Goal: Task Accomplishment & Management: Manage account settings

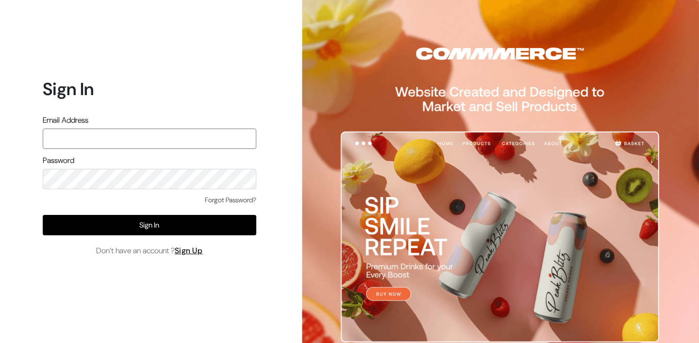
click at [153, 140] on input "text" at bounding box center [150, 139] width 214 height 20
type input "lokesh@yourdesignstore.in"
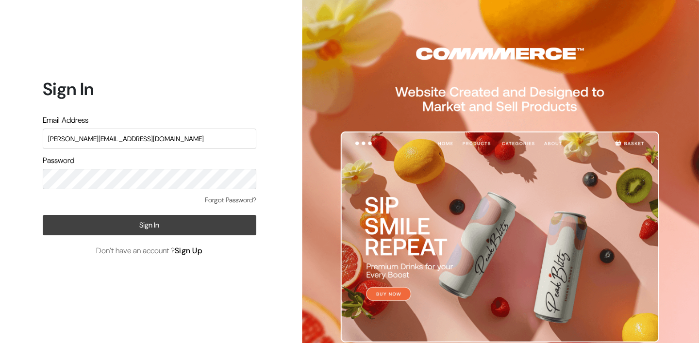
click at [175, 222] on button "Sign In" at bounding box center [150, 225] width 214 height 20
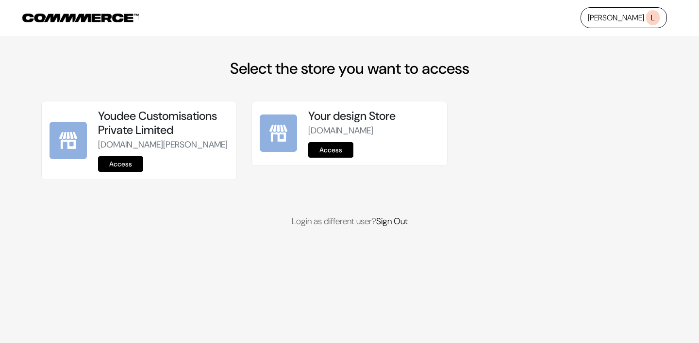
click at [125, 172] on link "Access" at bounding box center [120, 164] width 45 height 16
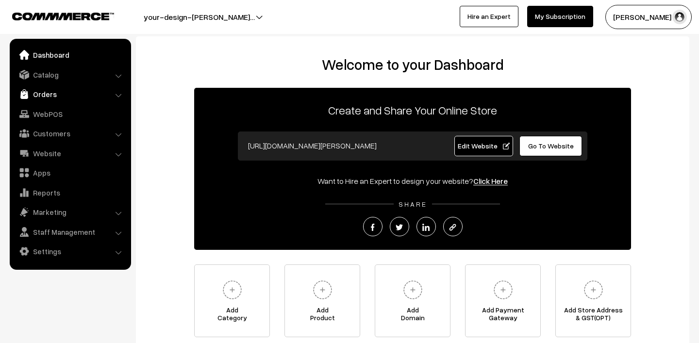
click at [44, 97] on link "Orders" at bounding box center [69, 93] width 115 height 17
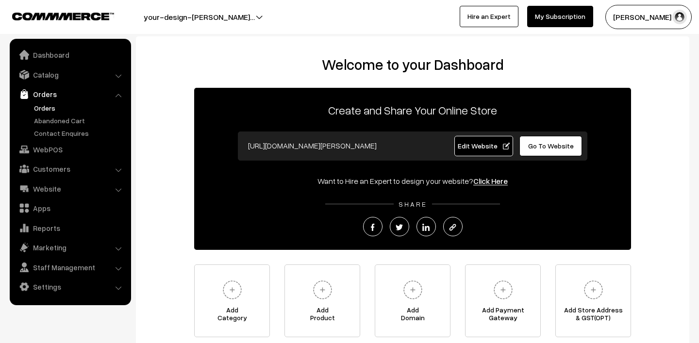
click at [63, 107] on link "Orders" at bounding box center [80, 108] width 96 height 10
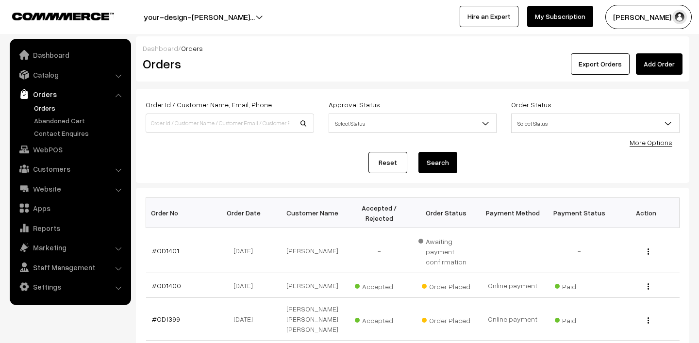
click at [652, 15] on button "[PERSON_NAME] N.P" at bounding box center [648, 17] width 86 height 24
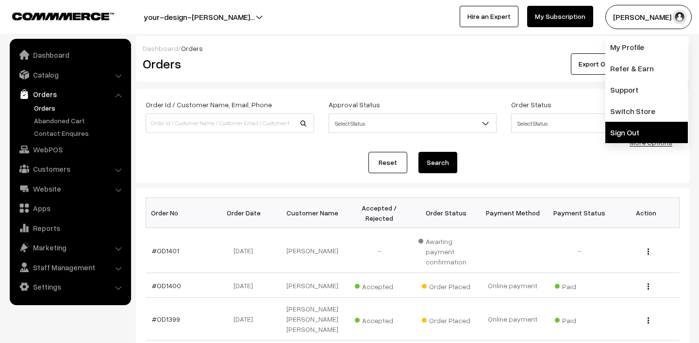
click at [635, 124] on link "Sign Out" at bounding box center [646, 132] width 82 height 21
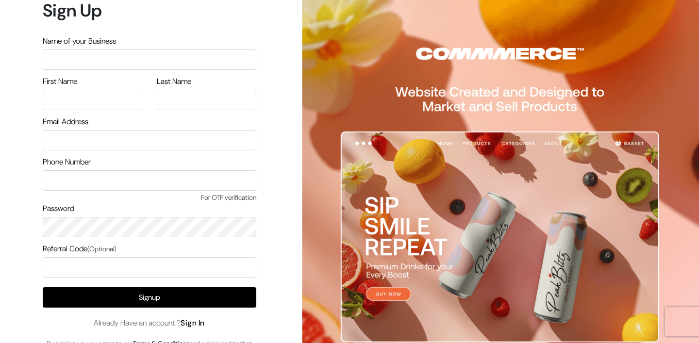
click at [196, 322] on link "Sign In" at bounding box center [193, 323] width 24 height 10
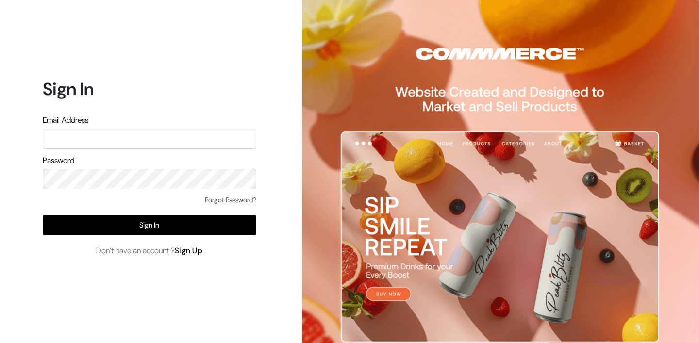
click at [137, 143] on input "text" at bounding box center [150, 139] width 214 height 20
type input "mk@yourdesignstore.in"
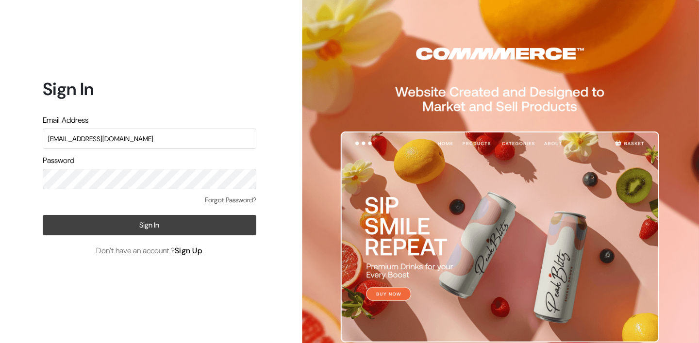
click at [162, 233] on button "Sign In" at bounding box center [150, 225] width 214 height 20
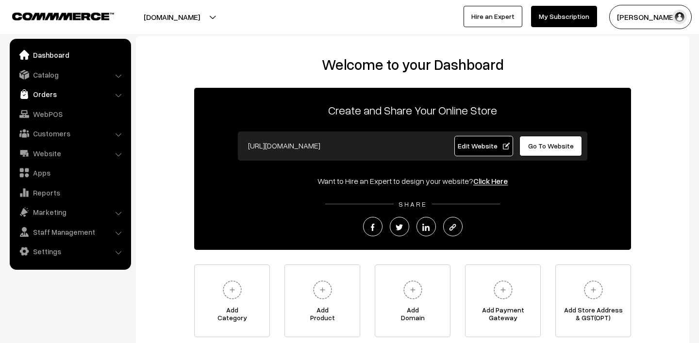
click at [39, 95] on link "Orders" at bounding box center [69, 93] width 115 height 17
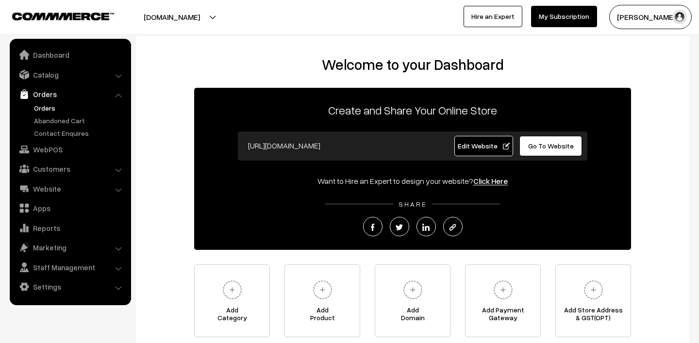
click at [54, 105] on link "Orders" at bounding box center [80, 108] width 96 height 10
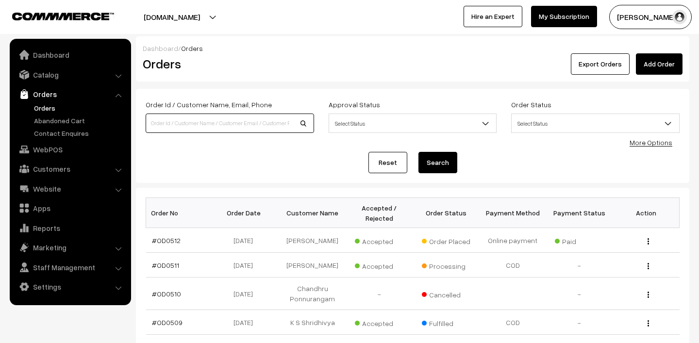
click at [212, 127] on input at bounding box center [230, 123] width 168 height 19
paste input "OD0505"
type input "OD0505"
click at [418, 152] on button "Search" at bounding box center [437, 162] width 39 height 21
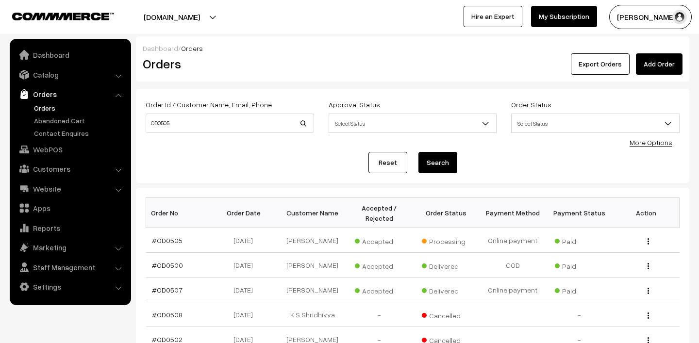
click at [442, 164] on button "Search" at bounding box center [437, 162] width 39 height 21
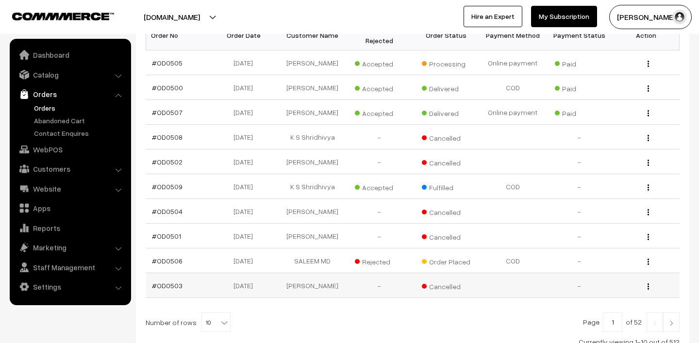
scroll to position [200, 0]
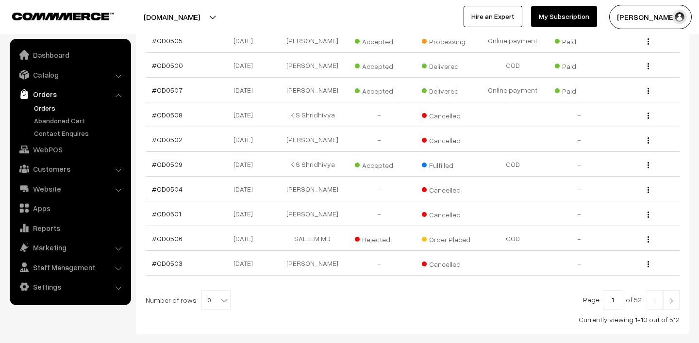
click at [667, 300] on img at bounding box center [671, 301] width 9 height 6
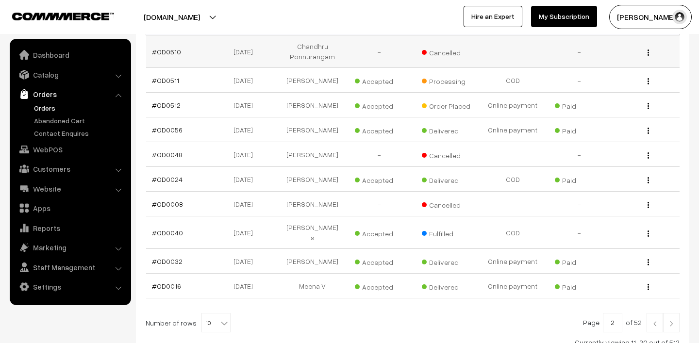
scroll to position [210, 0]
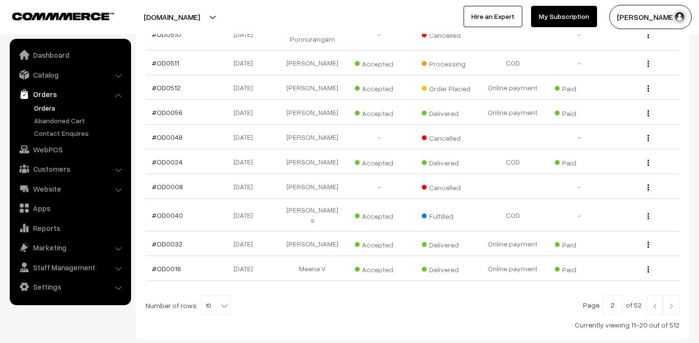
click at [674, 309] on img at bounding box center [671, 306] width 9 height 6
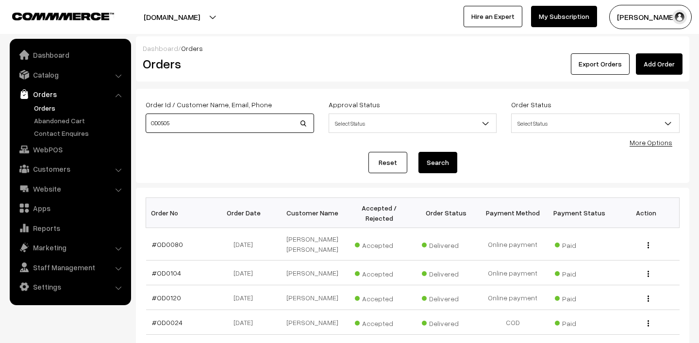
click at [281, 129] on input "OD0505" at bounding box center [230, 123] width 168 height 19
click at [49, 106] on link "Orders" at bounding box center [80, 108] width 96 height 10
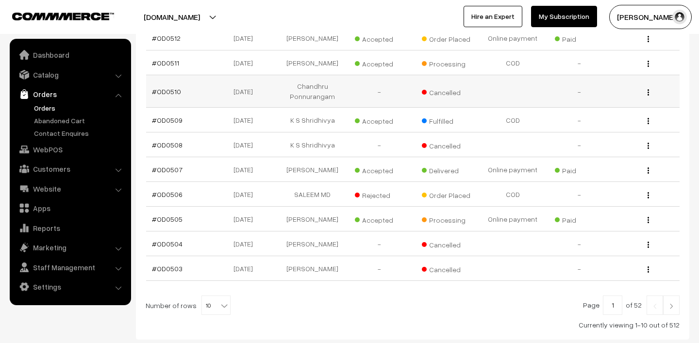
scroll to position [219, 0]
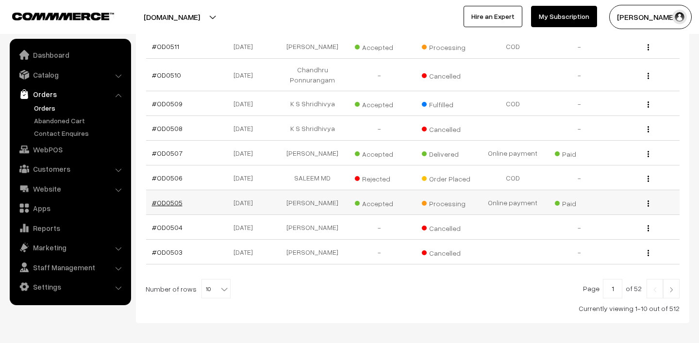
click at [166, 203] on link "#OD0505" at bounding box center [167, 202] width 31 height 8
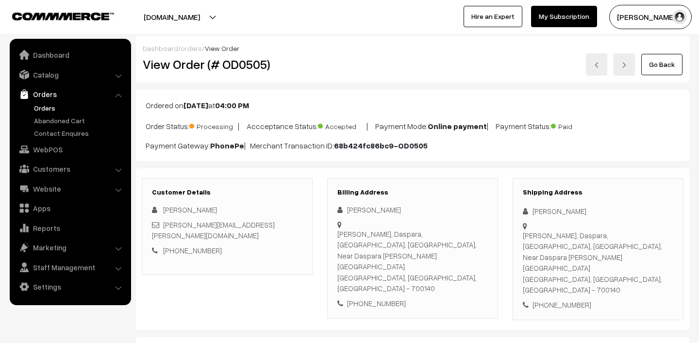
scroll to position [131, 0]
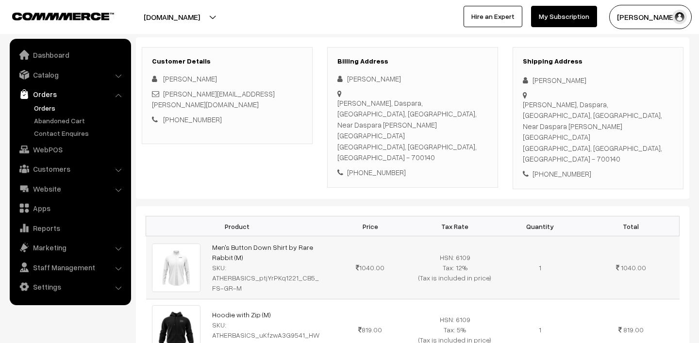
drag, startPoint x: 210, startPoint y: 213, endPoint x: 255, endPoint y: 224, distance: 45.9
click at [255, 236] on td "Men's Button Down Shirt by Rare Rabbit (M) SKU: ATHERBASICS_ptjYrPKq1221_CB5_FS…" at bounding box center [266, 267] width 121 height 63
copy link "Men's Button Down Shirt by Rare Rabbit (M)"
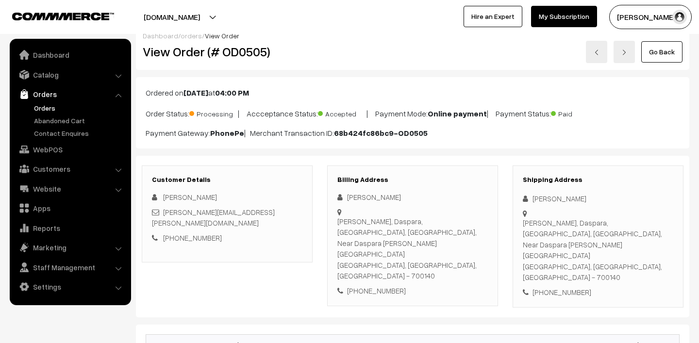
scroll to position [12, 0]
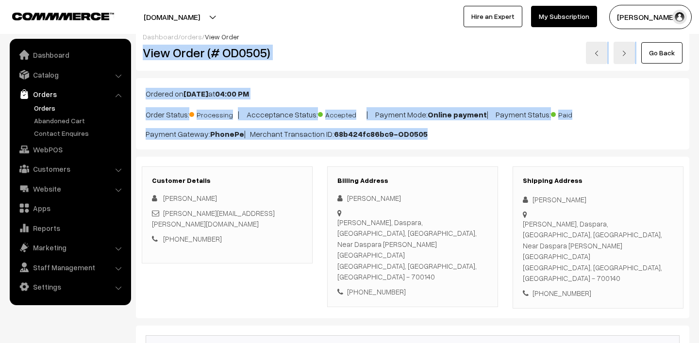
drag, startPoint x: 445, startPoint y: 145, endPoint x: 144, endPoint y: 57, distance: 314.0
copy div "View Order (# OD0505) Go Back Ordered on Aug 31, 2025 at 04:00 PM Order Status:…"
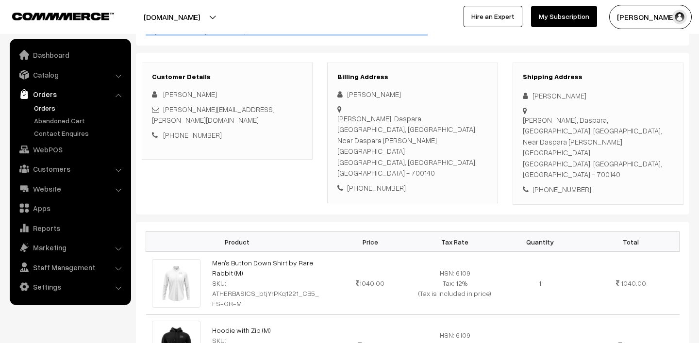
scroll to position [161, 0]
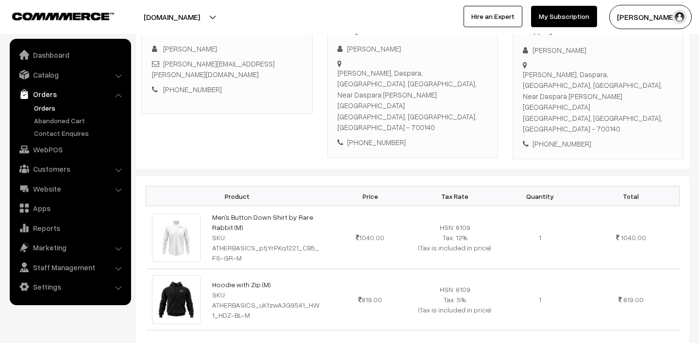
click at [61, 109] on link "Orders" at bounding box center [80, 108] width 96 height 10
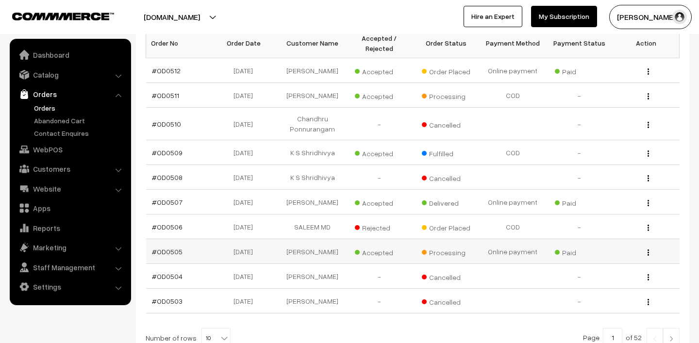
scroll to position [158, 0]
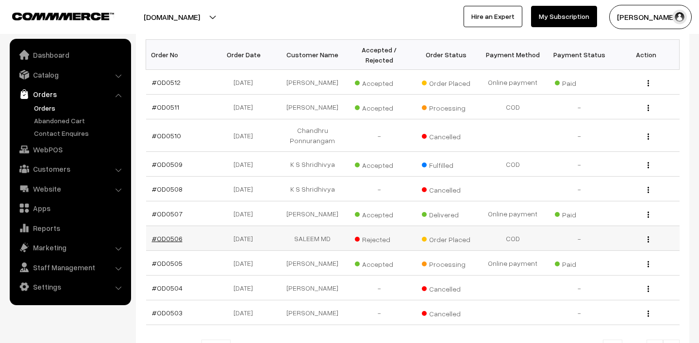
click at [158, 239] on link "#OD0506" at bounding box center [167, 238] width 31 height 8
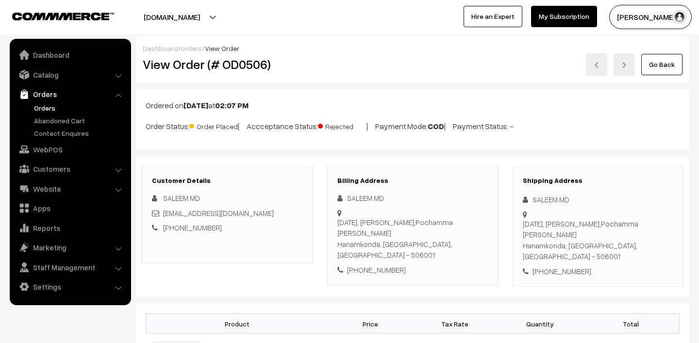
click at [38, 110] on link "Orders" at bounding box center [80, 108] width 96 height 10
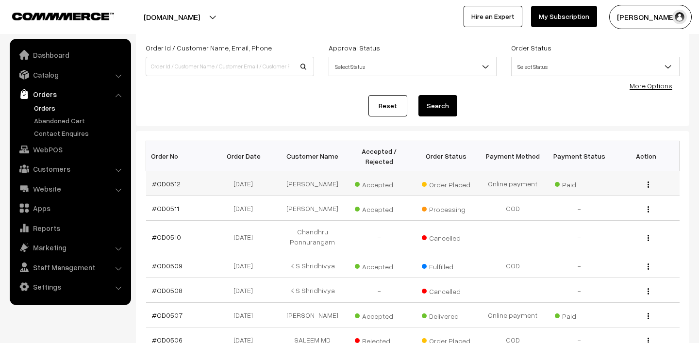
scroll to position [59, 0]
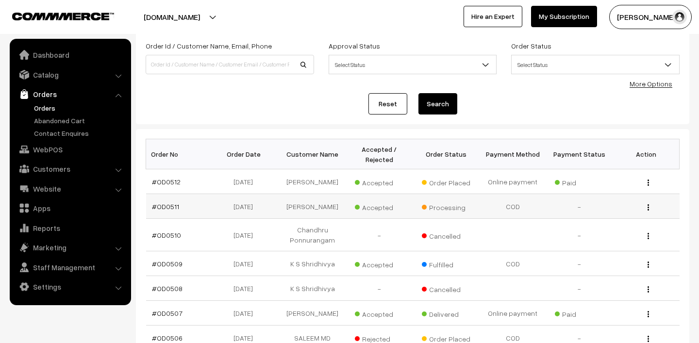
click at [165, 201] on td "#OD0511" at bounding box center [179, 206] width 66 height 25
click at [165, 207] on link "#OD0511" at bounding box center [165, 206] width 27 height 8
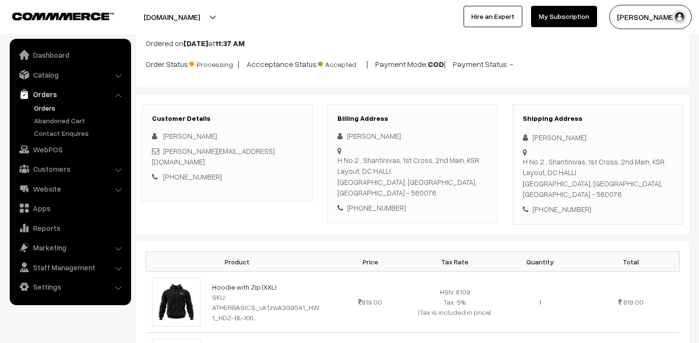
scroll to position [43, 0]
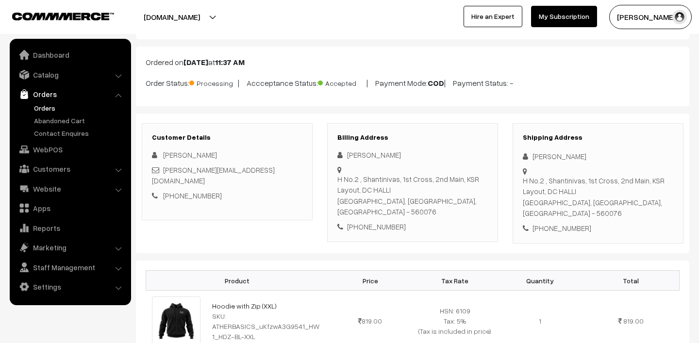
click at [46, 107] on link "Orders" at bounding box center [80, 108] width 96 height 10
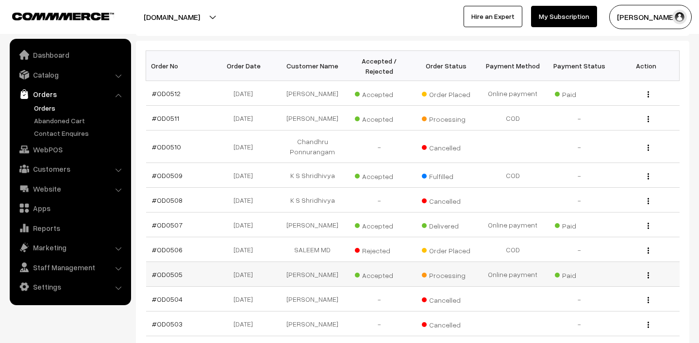
scroll to position [262, 0]
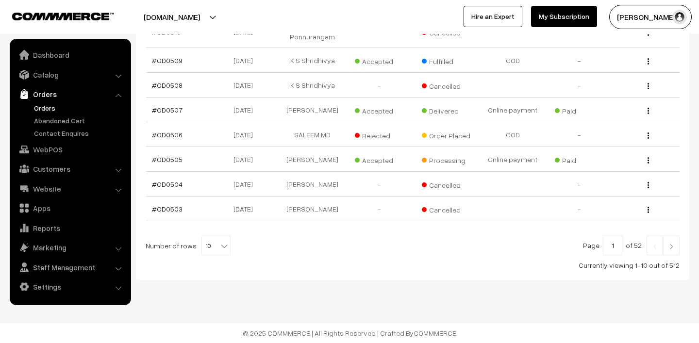
click at [670, 247] on img at bounding box center [671, 247] width 9 height 6
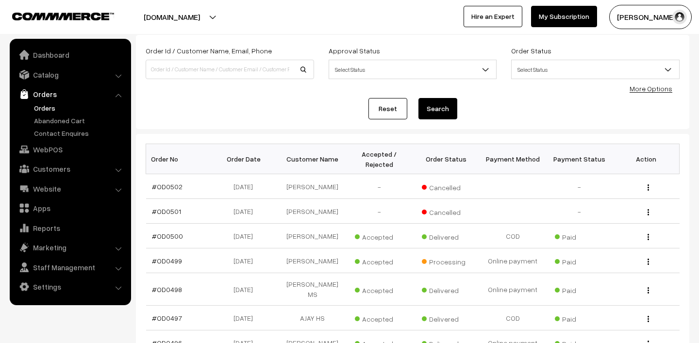
scroll to position [65, 0]
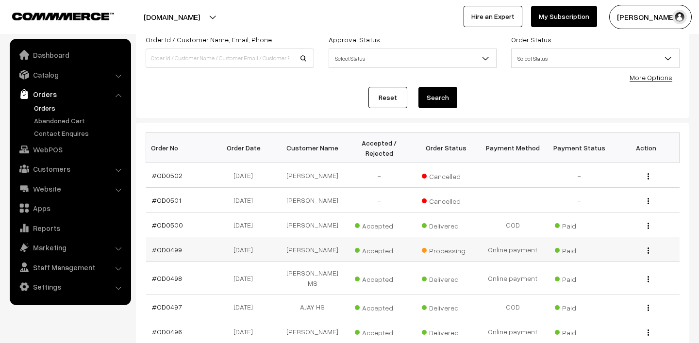
click at [167, 250] on link "#OD0499" at bounding box center [167, 250] width 30 height 8
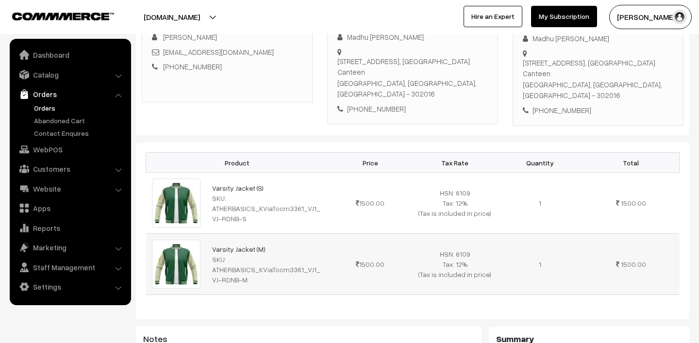
scroll to position [156, 0]
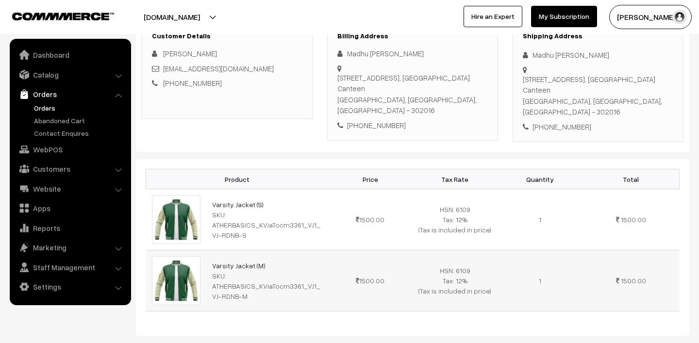
drag, startPoint x: 207, startPoint y: 250, endPoint x: 285, endPoint y: 252, distance: 78.6
click at [285, 252] on td "Varsity Jacket (M) SKU: ATHERBASICS_KViaTocm3361_VJ1_VJ-RDNB-M" at bounding box center [266, 280] width 121 height 61
copy link "Varsity Jacket (M)"
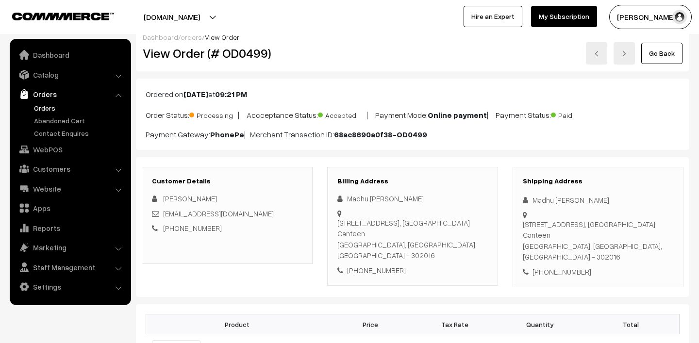
scroll to position [0, 0]
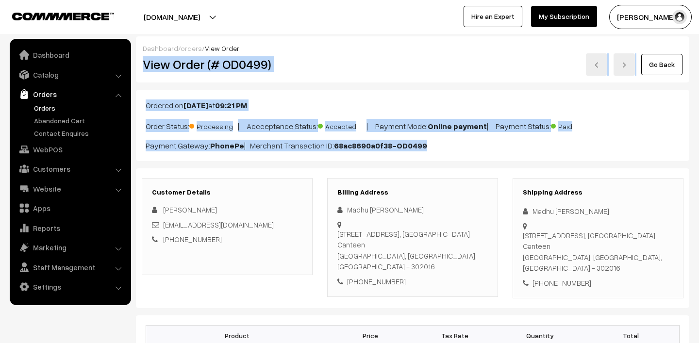
drag, startPoint x: 448, startPoint y: 148, endPoint x: 144, endPoint y: 60, distance: 317.3
copy div "View Order (# OD0499) Go Back Ordered on [DATE] 09:21 PM Order Status: Processi…"
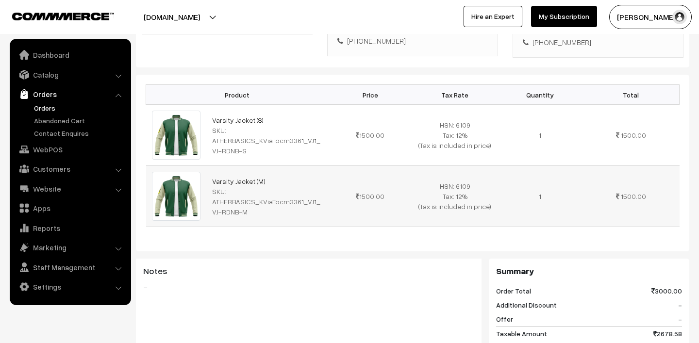
click at [362, 192] on span "1500.00" at bounding box center [370, 196] width 29 height 8
copy tr "1500.00"
click at [54, 106] on link "Orders" at bounding box center [80, 108] width 96 height 10
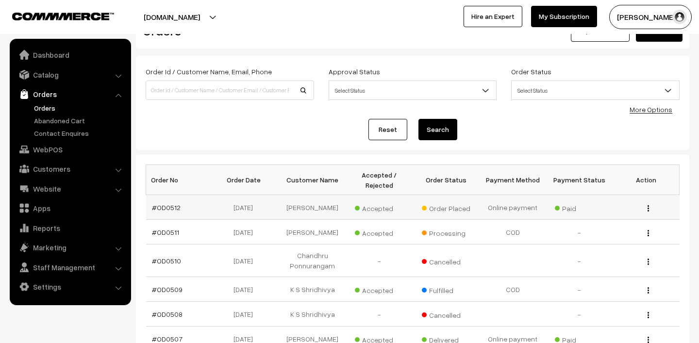
scroll to position [34, 0]
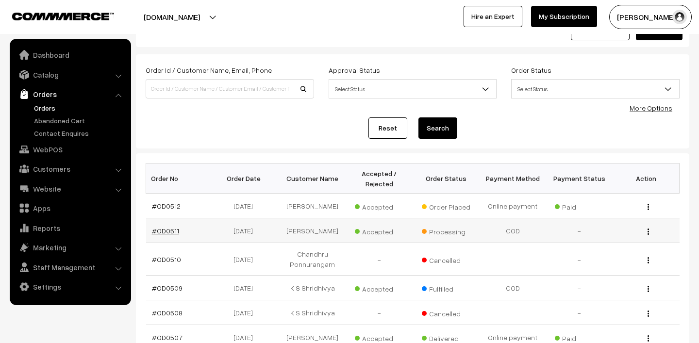
click at [166, 234] on link "#OD0511" at bounding box center [165, 231] width 27 height 8
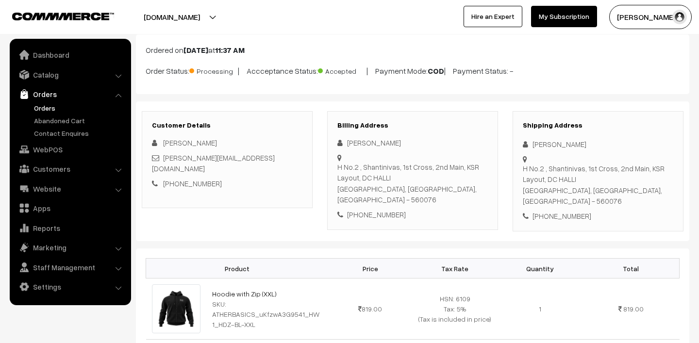
scroll to position [155, 0]
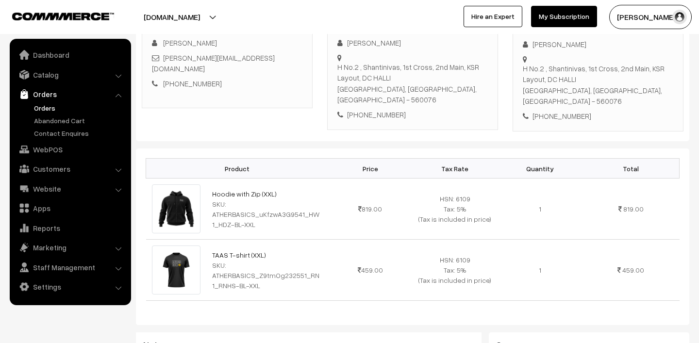
click at [48, 107] on link "Orders" at bounding box center [80, 108] width 96 height 10
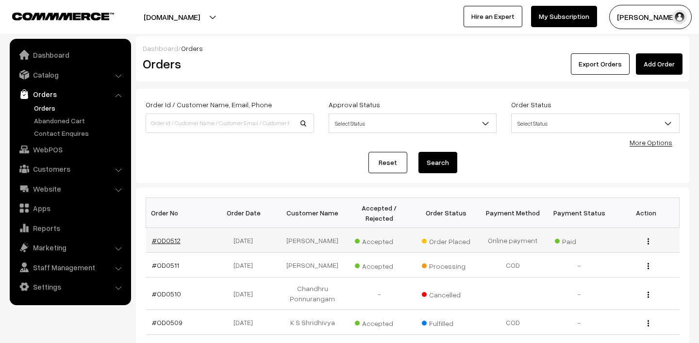
click at [175, 237] on link "#OD0512" at bounding box center [166, 240] width 29 height 8
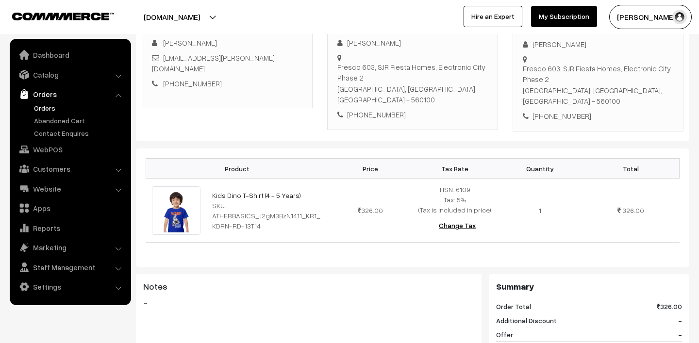
scroll to position [167, 0]
click at [45, 110] on link "Orders" at bounding box center [80, 108] width 96 height 10
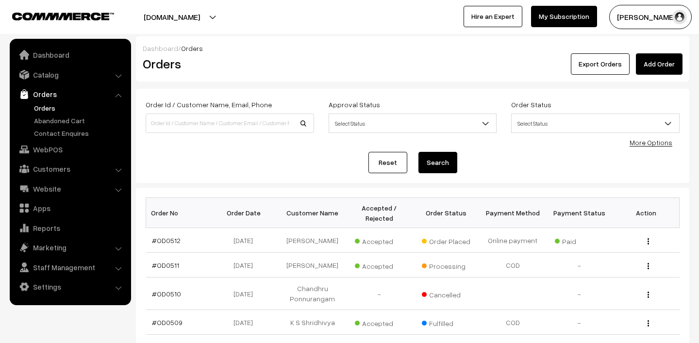
click at [50, 106] on link "Orders" at bounding box center [80, 108] width 96 height 10
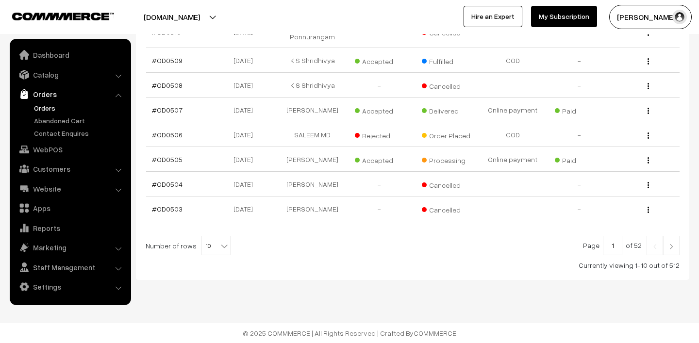
click at [672, 248] on img at bounding box center [671, 247] width 9 height 6
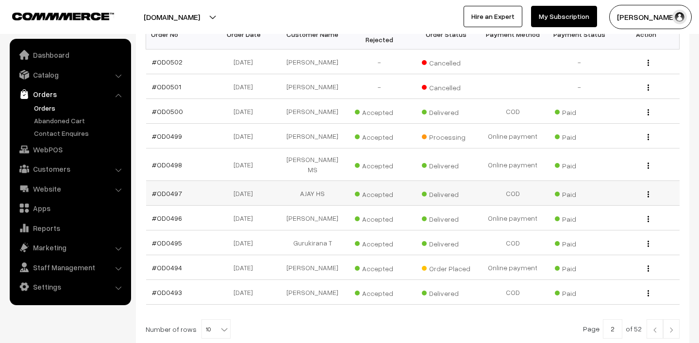
scroll to position [203, 0]
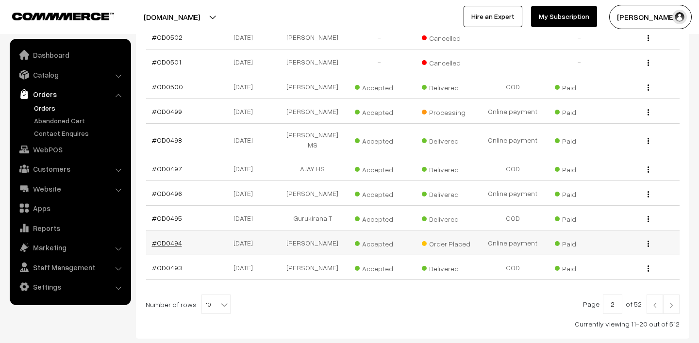
click at [164, 239] on link "#OD0494" at bounding box center [167, 243] width 30 height 8
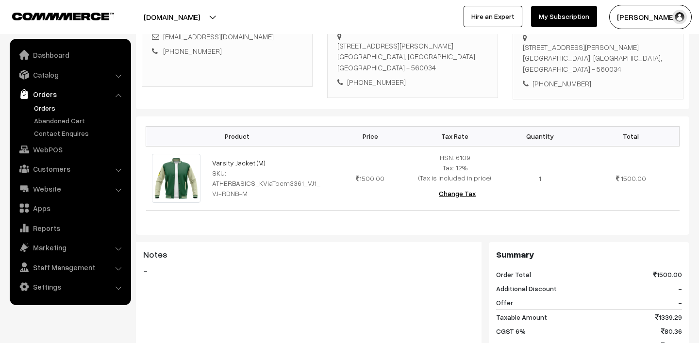
scroll to position [392, 0]
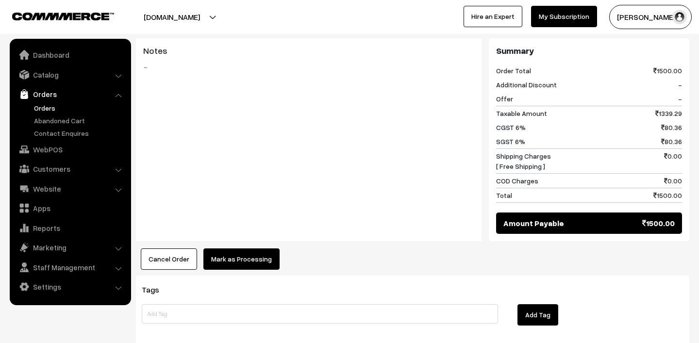
click at [151, 259] on button "Cancel Order" at bounding box center [169, 258] width 56 height 21
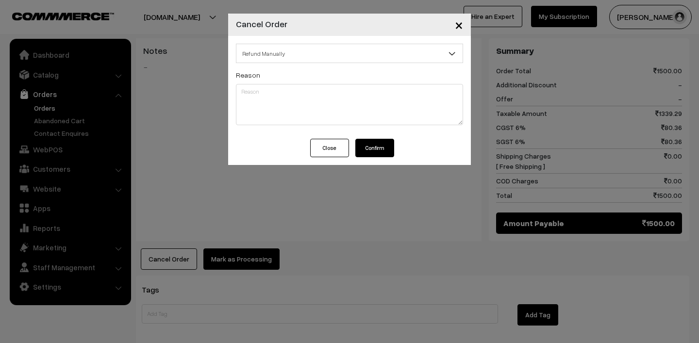
click at [379, 149] on button "Confirm" at bounding box center [374, 148] width 39 height 18
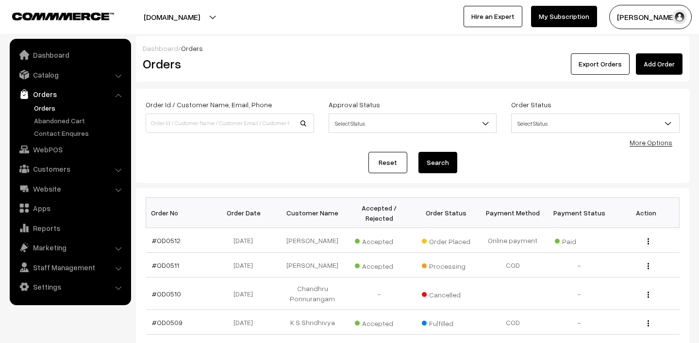
scroll to position [262, 0]
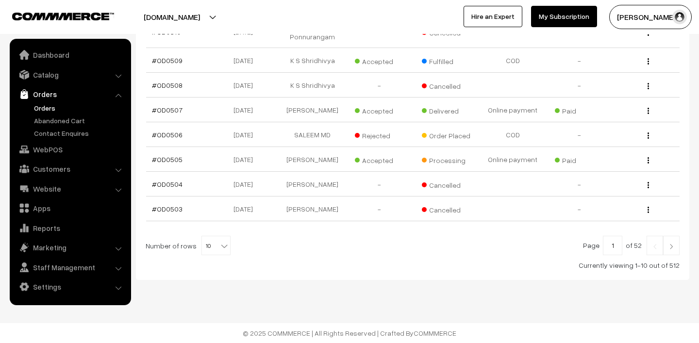
click at [677, 244] on link at bounding box center [671, 245] width 16 height 19
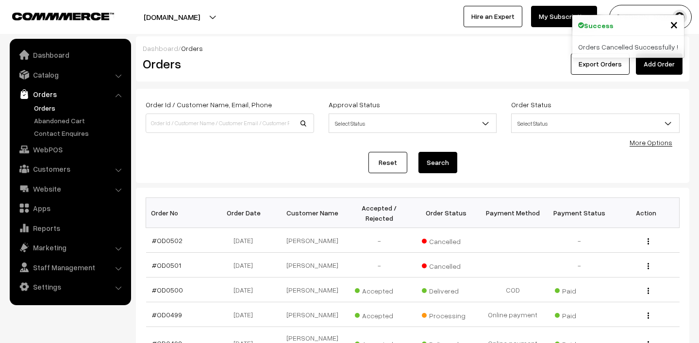
scroll to position [207, 0]
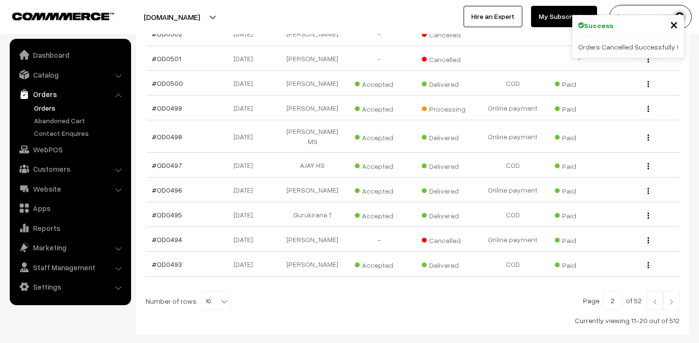
click at [676, 301] on link at bounding box center [671, 300] width 16 height 19
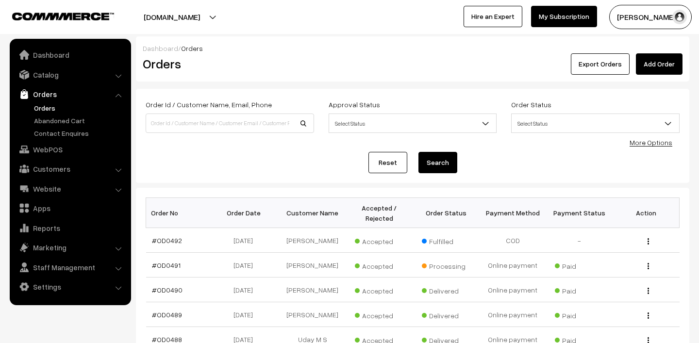
scroll to position [5, 0]
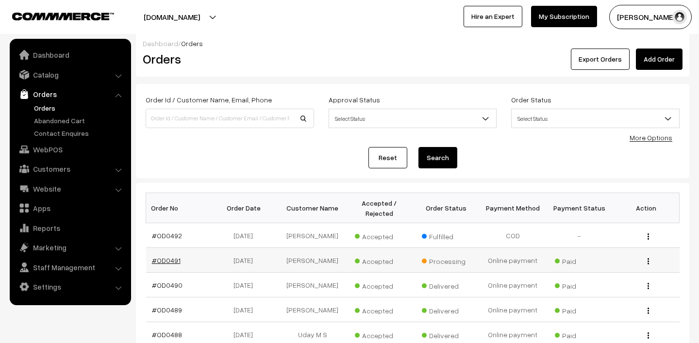
click at [169, 264] on link "#OD0491" at bounding box center [166, 260] width 29 height 8
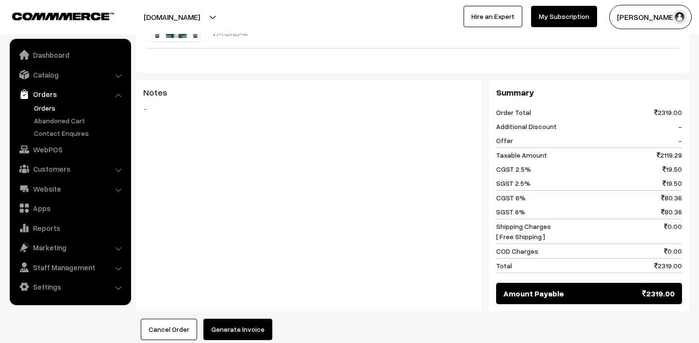
scroll to position [589, 0]
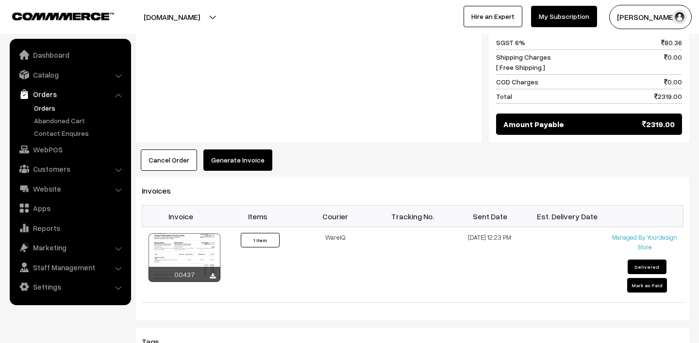
click at [159, 149] on button "Cancel Order" at bounding box center [169, 159] width 56 height 21
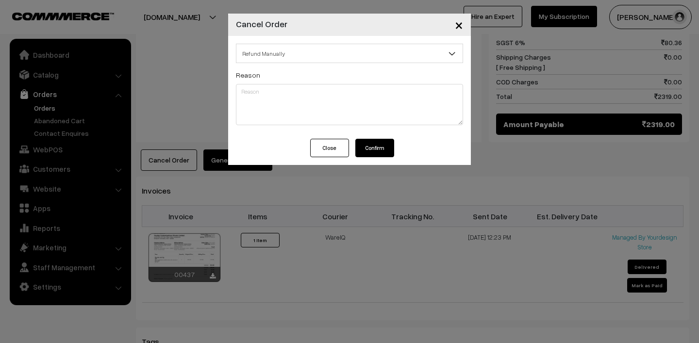
click at [457, 28] on span "×" at bounding box center [459, 25] width 8 height 18
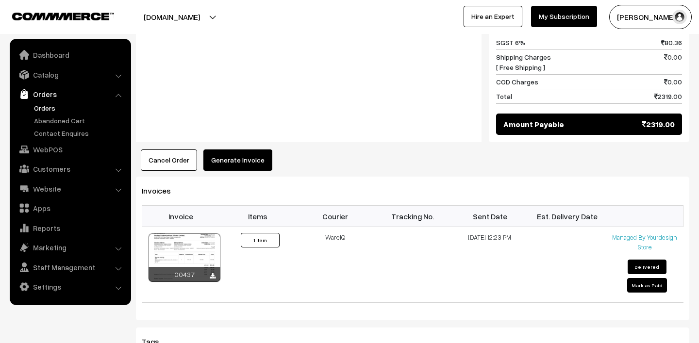
click at [41, 107] on link "Orders" at bounding box center [80, 108] width 96 height 10
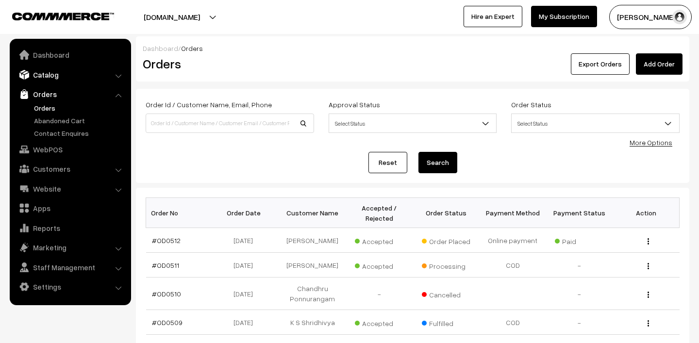
click at [47, 78] on link "Catalog" at bounding box center [69, 74] width 115 height 17
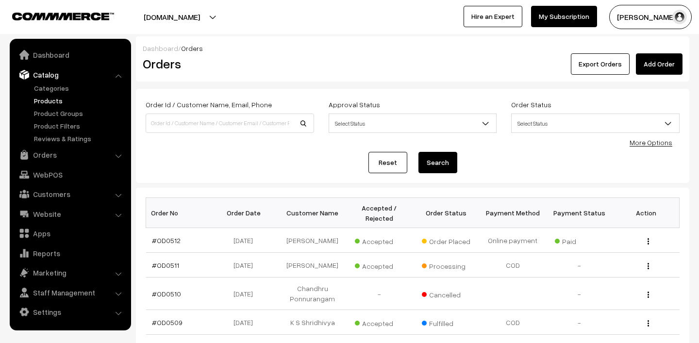
click at [48, 96] on link "Products" at bounding box center [80, 101] width 96 height 10
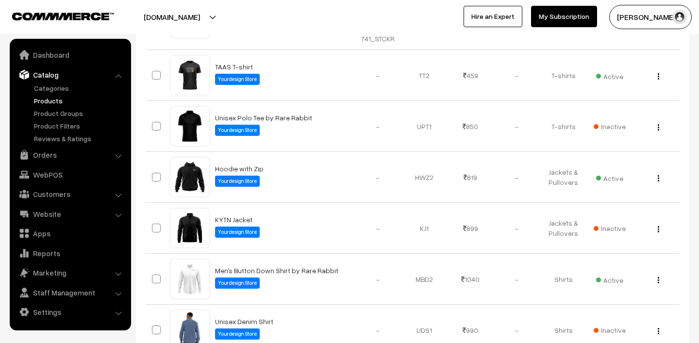
scroll to position [383, 0]
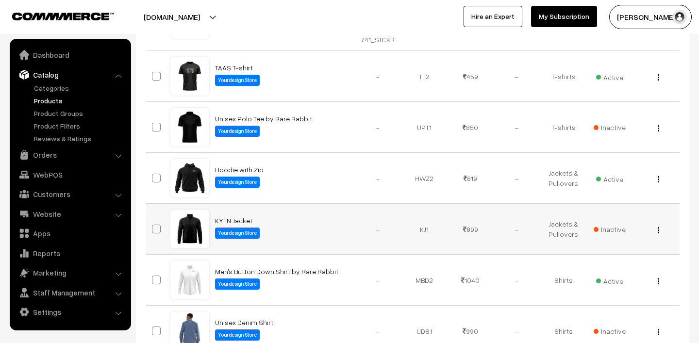
click at [619, 229] on span "Inactive" at bounding box center [609, 229] width 32 height 10
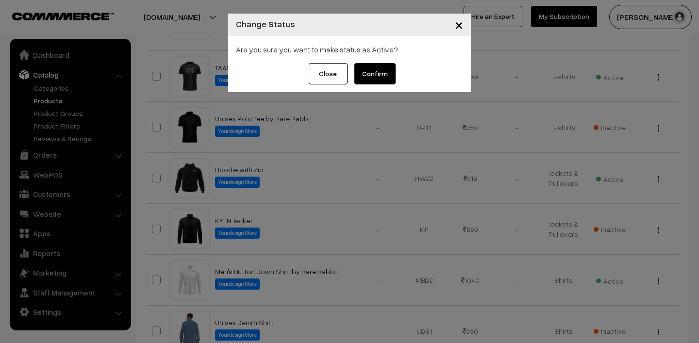
click at [371, 68] on button "Confirm" at bounding box center [374, 73] width 41 height 21
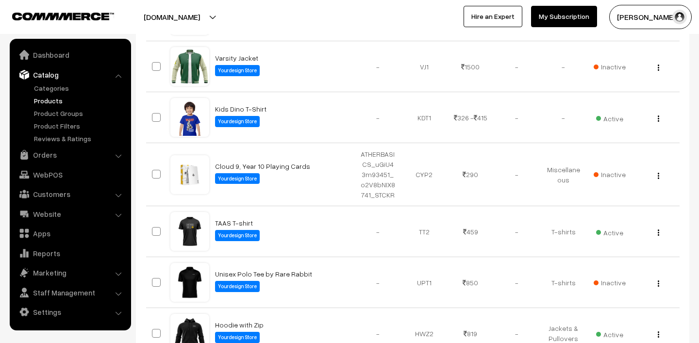
scroll to position [272, 0]
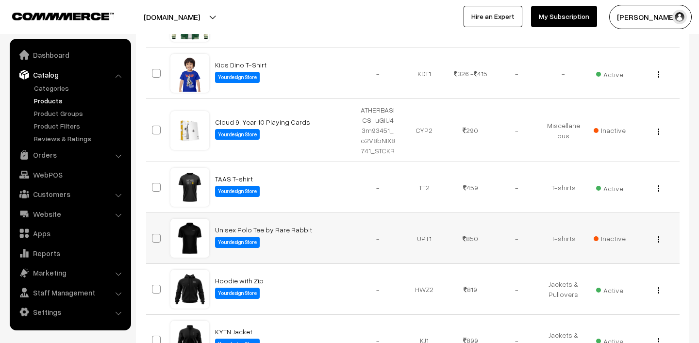
click at [610, 239] on span "Inactive" at bounding box center [609, 238] width 32 height 10
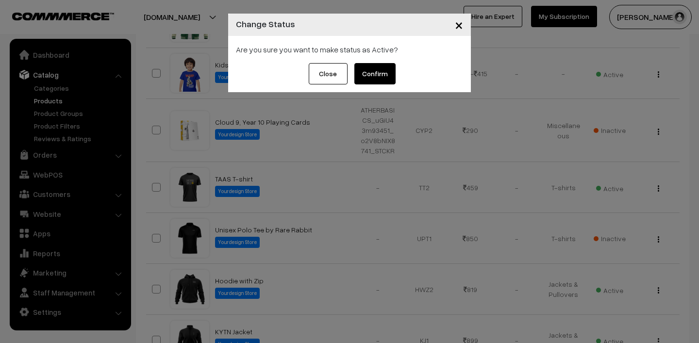
click at [372, 75] on button "Confirm" at bounding box center [374, 73] width 41 height 21
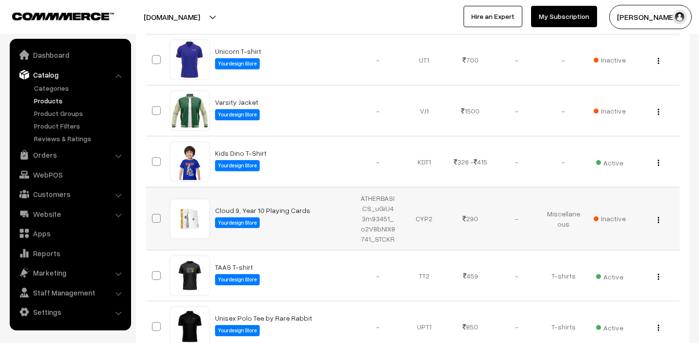
scroll to position [172, 0]
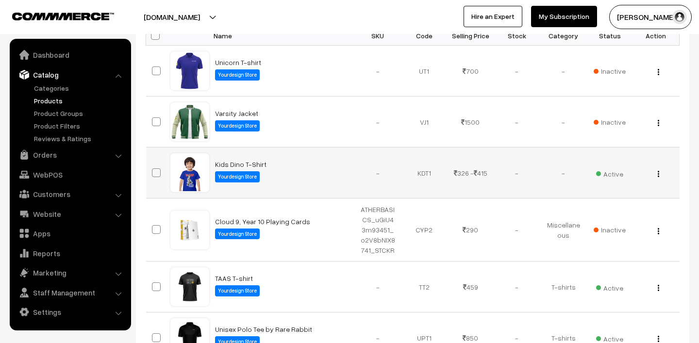
click at [611, 176] on span "Active" at bounding box center [609, 172] width 27 height 13
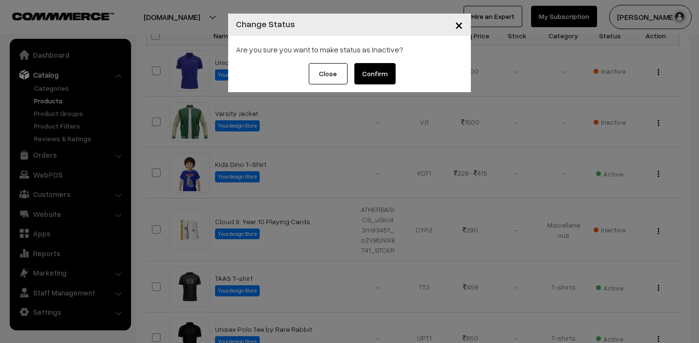
click at [329, 76] on button "Close" at bounding box center [328, 73] width 39 height 21
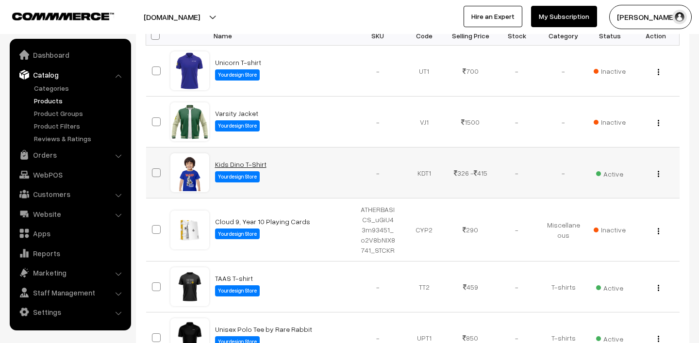
click at [238, 163] on link "Kids Dino T-Shirt" at bounding box center [240, 164] width 51 height 8
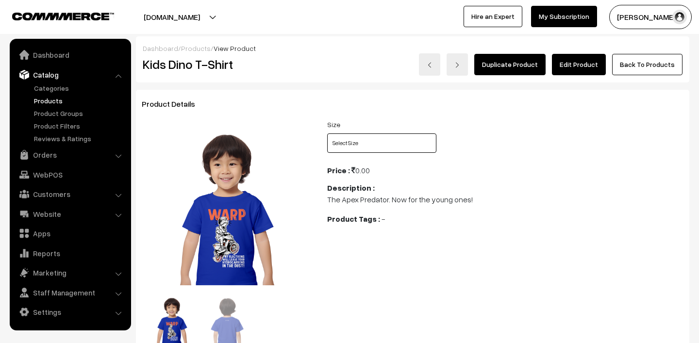
click at [355, 146] on select "Select Size 0 - 1 Years 1 - 2 Years 2 - 3 Years 4 - 5 Years 5 - 6 Years 6 - 7 Y…" at bounding box center [381, 142] width 109 height 19
click at [638, 70] on link "Back To Products" at bounding box center [647, 64] width 70 height 21
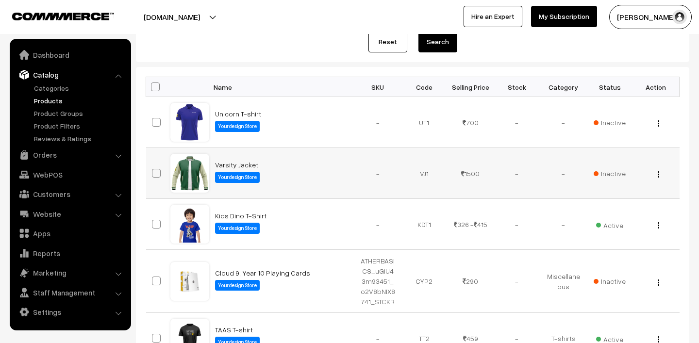
scroll to position [122, 0]
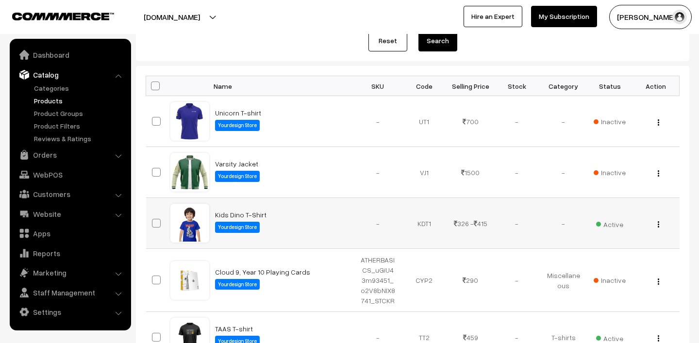
click at [609, 225] on span "Active" at bounding box center [609, 223] width 27 height 13
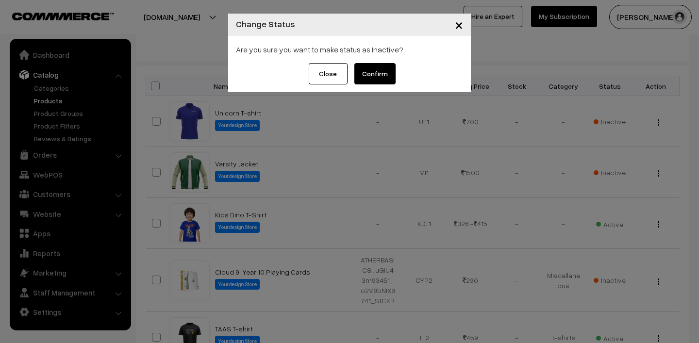
click at [361, 77] on button "Confirm" at bounding box center [374, 73] width 41 height 21
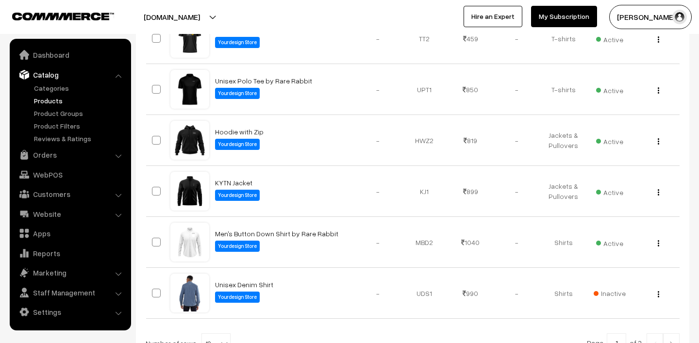
scroll to position [436, 0]
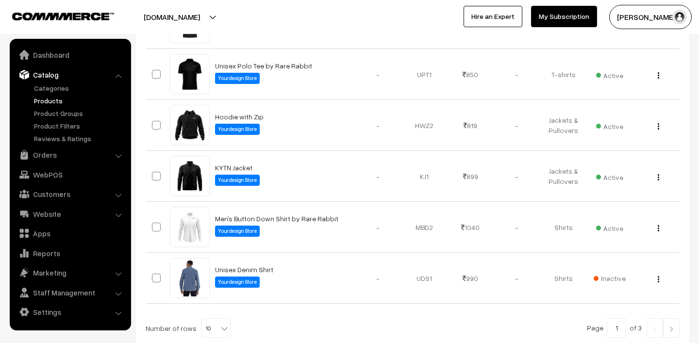
click at [673, 326] on img at bounding box center [671, 329] width 9 height 6
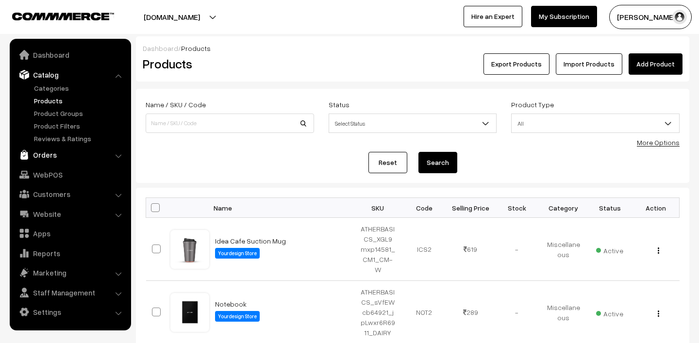
click at [48, 151] on link "Orders" at bounding box center [69, 154] width 115 height 17
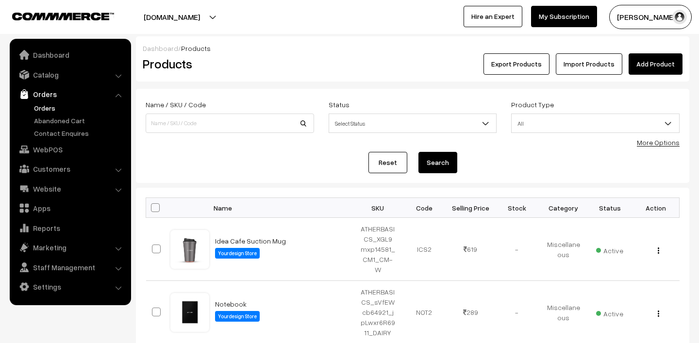
click at [50, 110] on link "Orders" at bounding box center [80, 108] width 96 height 10
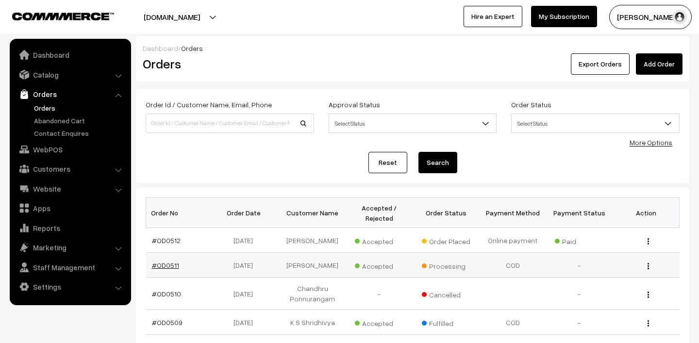
click at [162, 266] on link "#OD0511" at bounding box center [165, 265] width 27 height 8
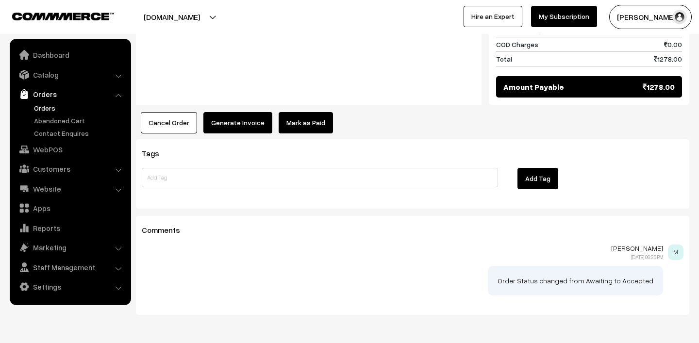
scroll to position [598, 0]
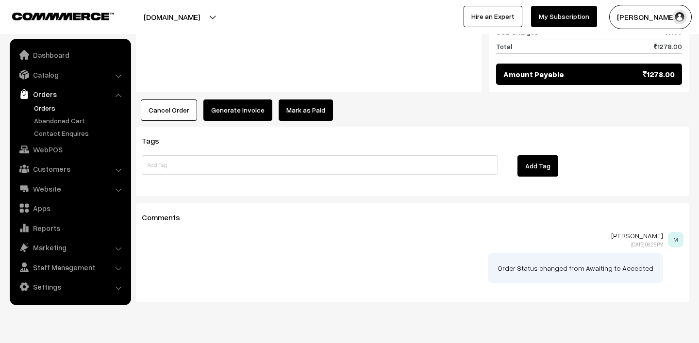
click at [49, 107] on link "Orders" at bounding box center [80, 108] width 96 height 10
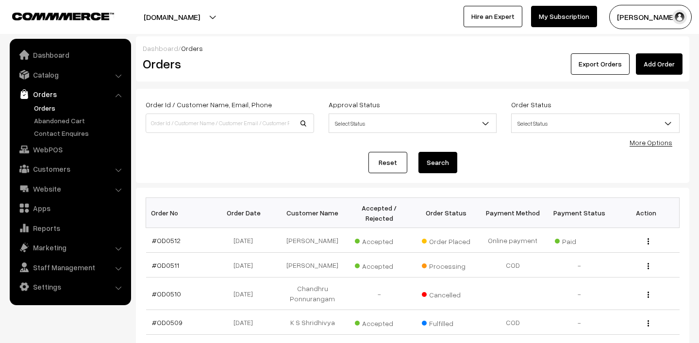
click at [55, 104] on link "Orders" at bounding box center [80, 108] width 96 height 10
